Goal: Submit feedback/report problem

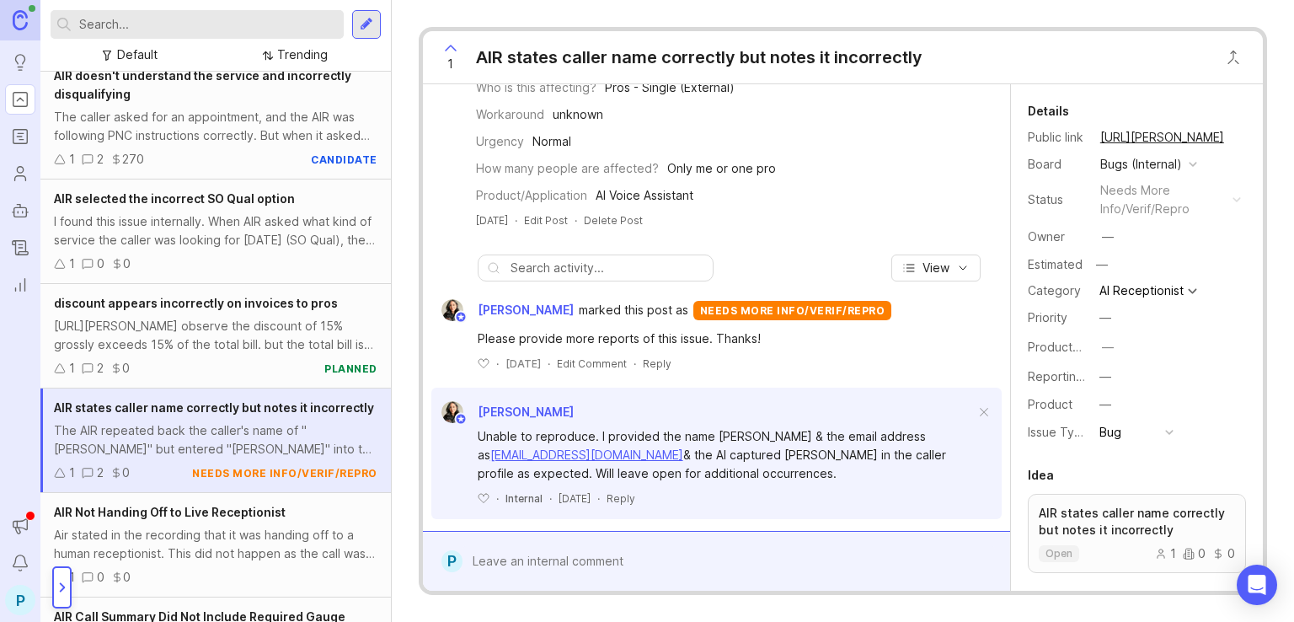
scroll to position [328, 0]
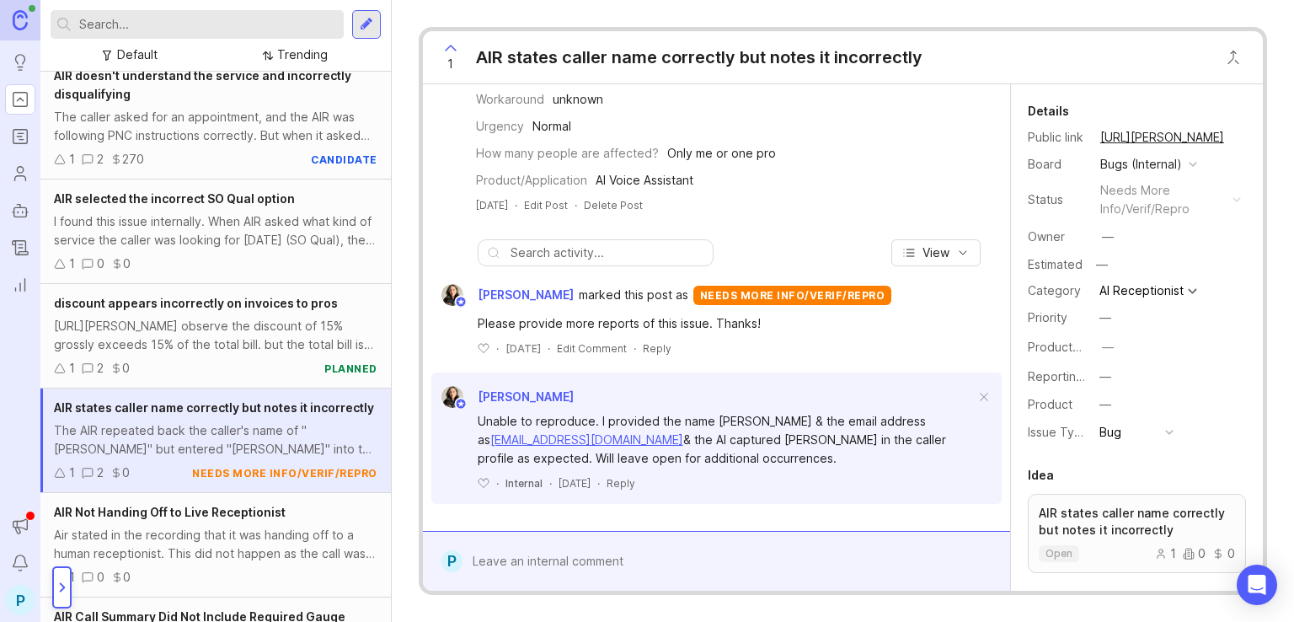
click at [712, 576] on div at bounding box center [728, 561] width 532 height 32
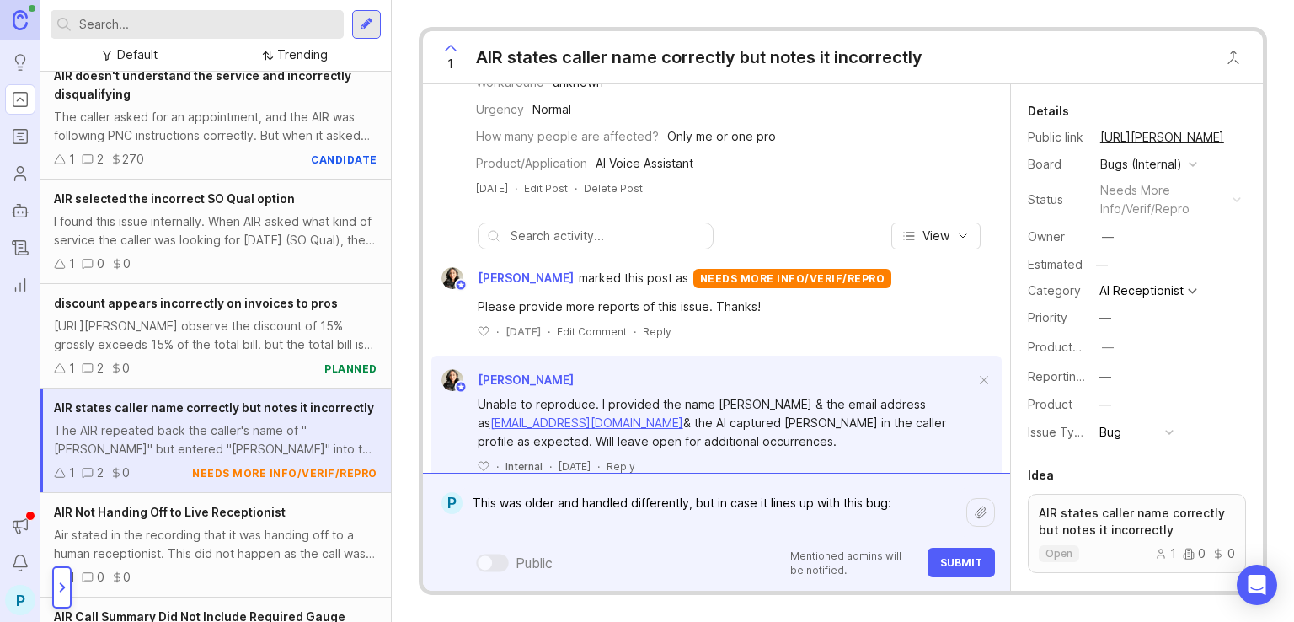
paste textarea "[URL][PERSON_NAME]"
click at [900, 504] on textarea "This was older and handled differently, but in case it lines up with this bug: …" at bounding box center [714, 512] width 504 height 51
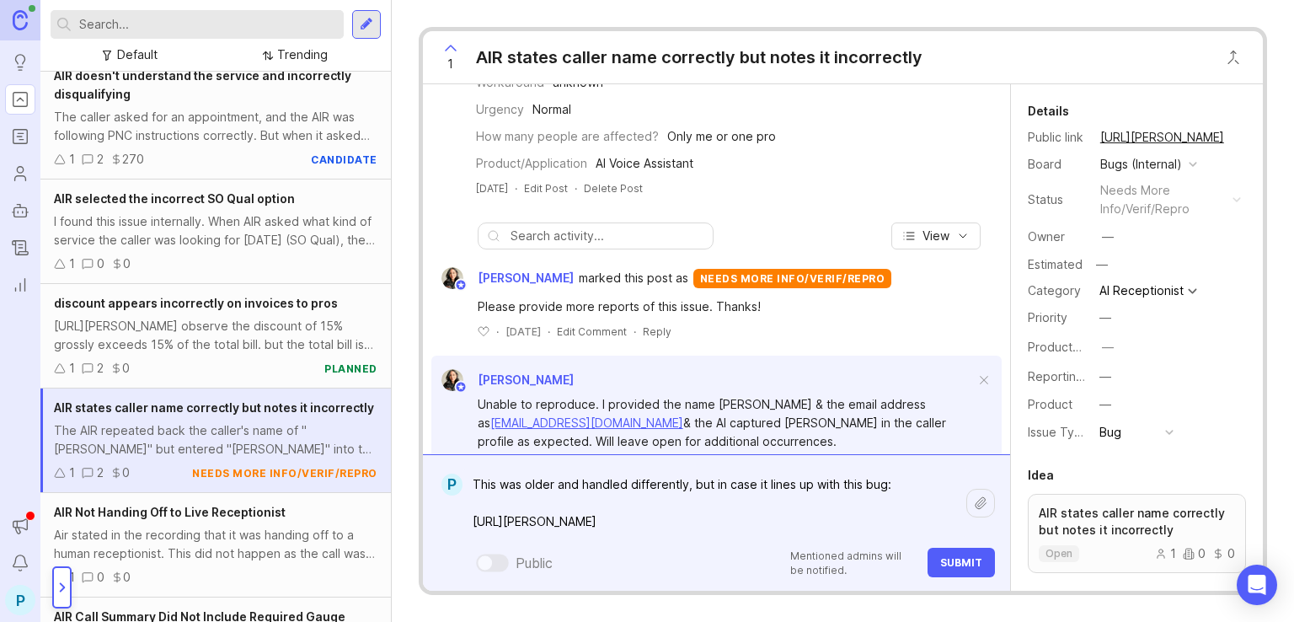
paste textarea "The AIR proceeded to call them "[PERSON_NAME]" while the profile shows "Redecca…"
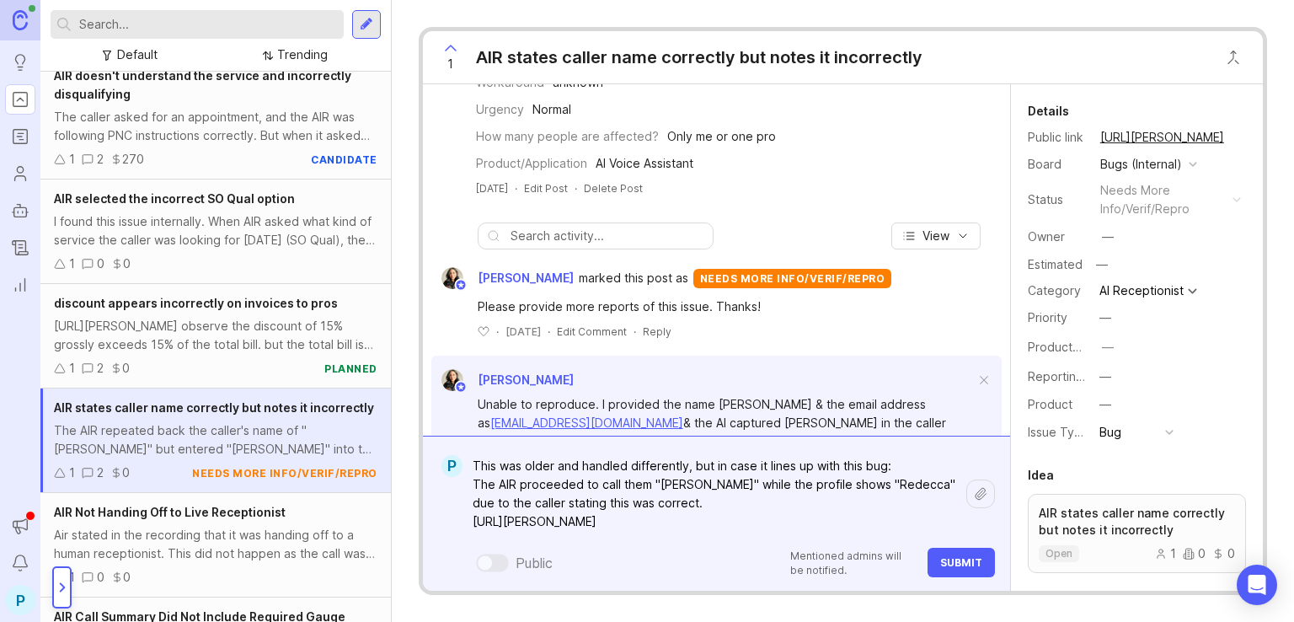
drag, startPoint x: 649, startPoint y: 482, endPoint x: 520, endPoint y: 483, distance: 129.7
click at [520, 483] on textarea "This was older and handled differently, but in case it lines up with this bug: …" at bounding box center [714, 494] width 504 height 88
click at [750, 483] on textarea "This was older and handled differently, but in case it lines up with this bug: …" at bounding box center [714, 494] width 504 height 88
click at [910, 479] on textarea "This was older and handled differently, but in case it lines up with this bug: …" at bounding box center [714, 494] width 504 height 88
drag, startPoint x: 890, startPoint y: 501, endPoint x: 904, endPoint y: 483, distance: 22.9
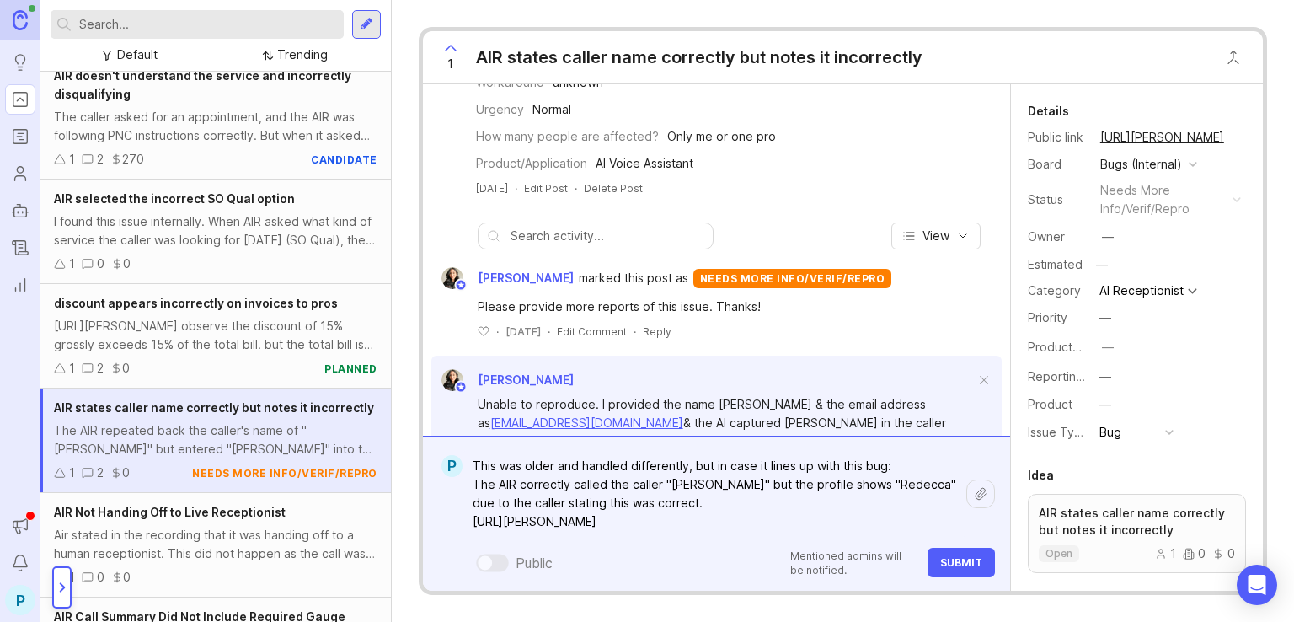
click at [904, 483] on textarea "This was older and handled differently, but in case it lines up with this bug: …" at bounding box center [714, 494] width 504 height 88
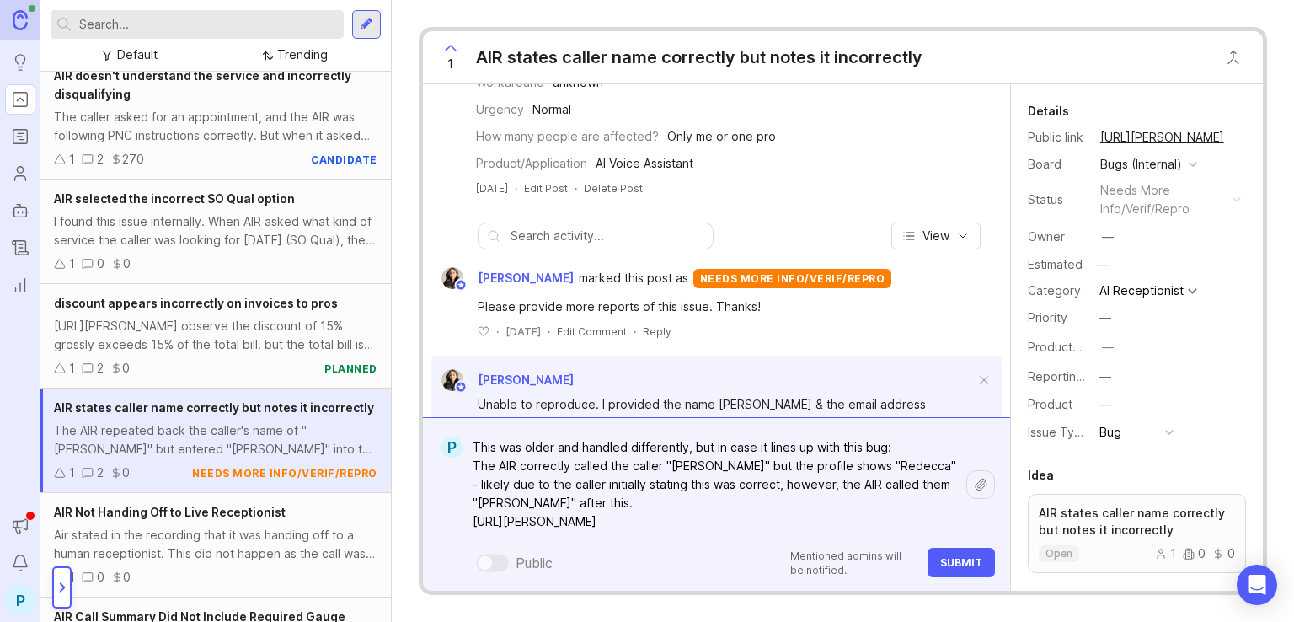
drag, startPoint x: 841, startPoint y: 463, endPoint x: 745, endPoint y: 466, distance: 96.1
click at [745, 466] on textarea "This was older and handled differently, but in case it lines up with this bug: …" at bounding box center [714, 484] width 504 height 106
click at [687, 482] on textarea "This was older and handled differently, but in case it lines up with this bug: …" at bounding box center [714, 484] width 504 height 106
click at [668, 496] on textarea "This was older and handled differently, but in case it lines up with this bug: …" at bounding box center [714, 484] width 504 height 106
type textarea "This was older and handled differently, but in case it lines up with this bug: …"
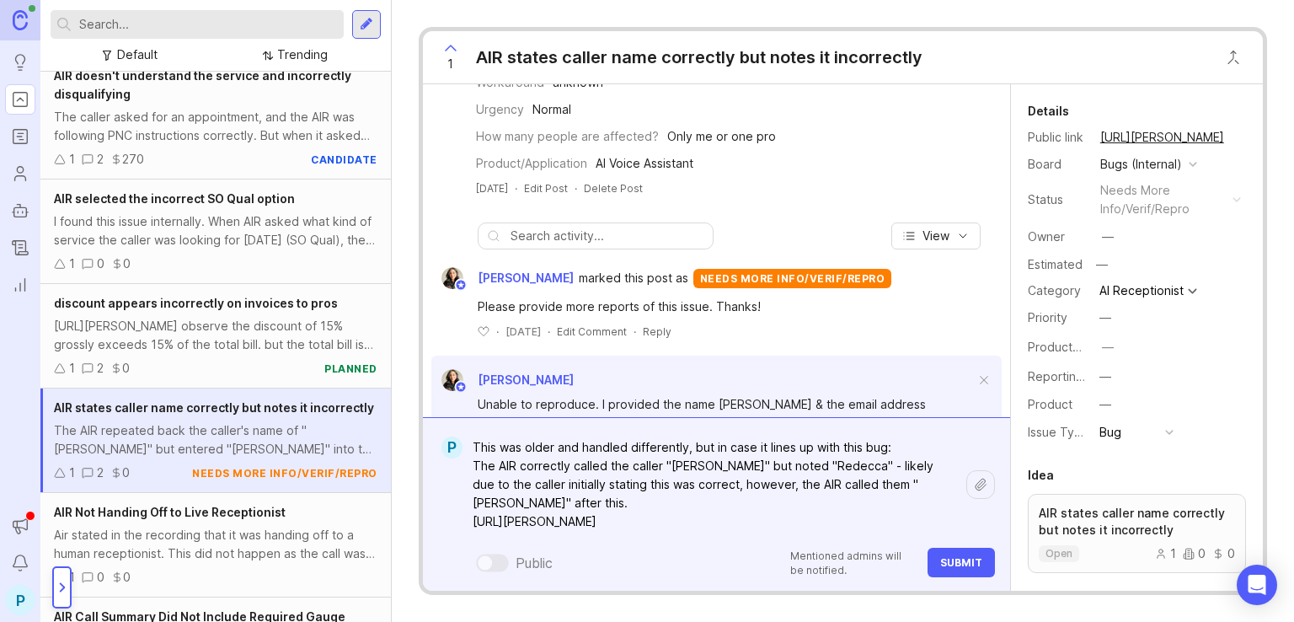
click at [937, 567] on button "Submit" at bounding box center [960, 561] width 67 height 29
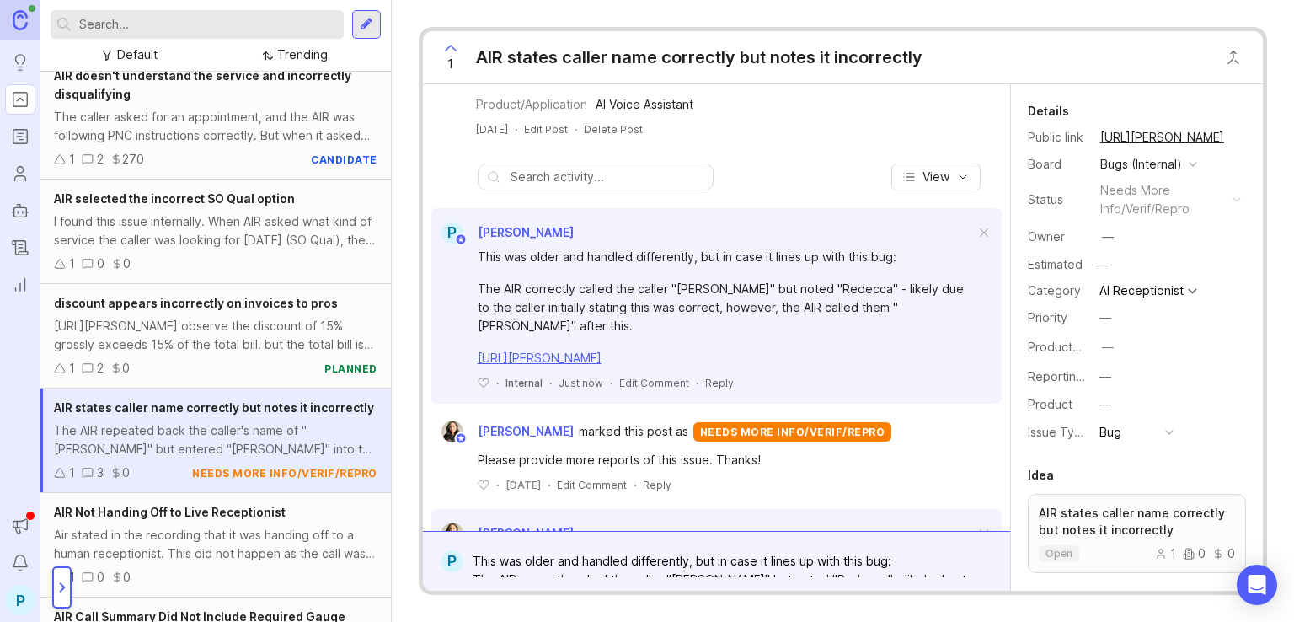
scroll to position [371, 0]
